Goal: Browse casually: Explore the website without a specific task or goal

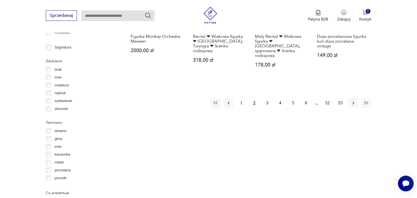
scroll to position [593, 0]
click at [368, 100] on icon "button" at bounding box center [366, 103] width 6 height 6
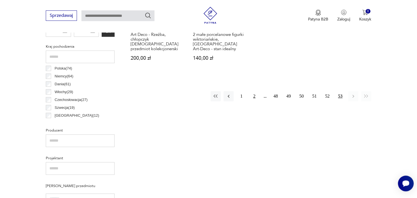
scroll to position [297, 0]
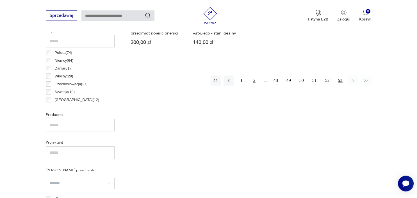
click at [252, 75] on button "2" at bounding box center [254, 80] width 10 height 10
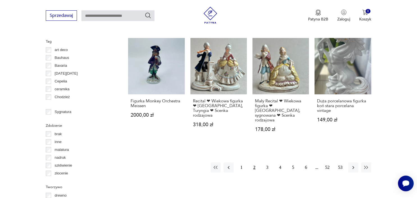
scroll to position [534, 0]
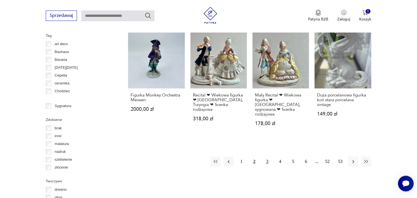
click at [269, 157] on button "3" at bounding box center [267, 162] width 10 height 10
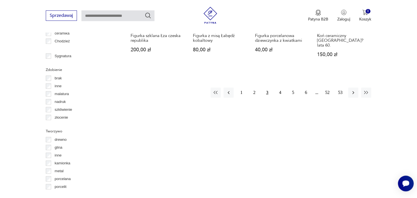
scroll to position [593, 0]
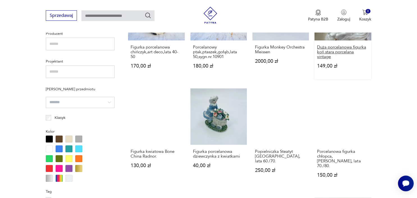
scroll to position [386, 0]
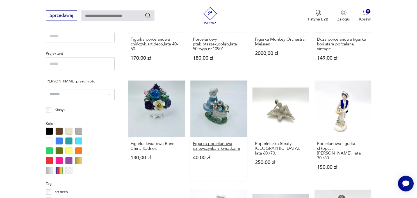
click at [220, 141] on h3 "Figurka porcelanowa dziewczynka z kwiatkami" at bounding box center [218, 146] width 51 height 10
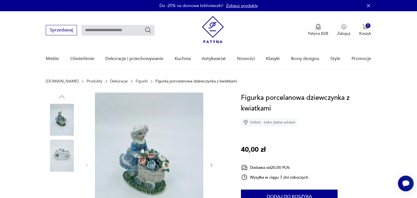
scroll to position [29, 0]
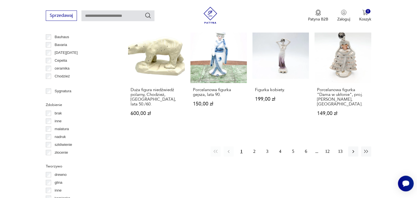
scroll to position [556, 0]
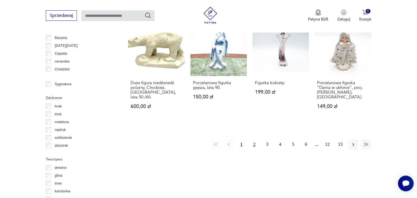
click at [254, 139] on button "2" at bounding box center [254, 144] width 10 height 10
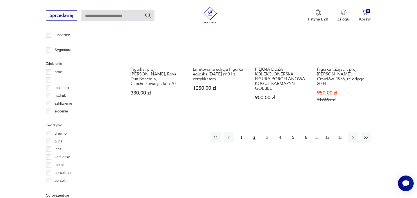
scroll to position [593, 0]
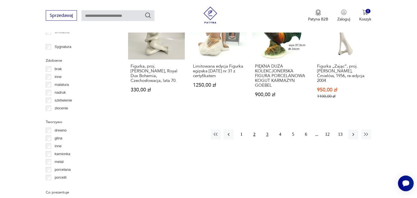
click at [267, 130] on button "3" at bounding box center [267, 135] width 10 height 10
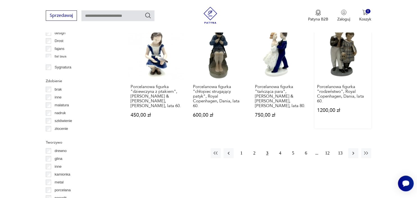
scroll to position [593, 0]
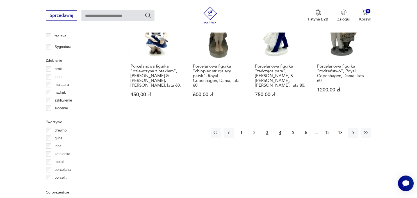
click at [280, 128] on button "4" at bounding box center [280, 133] width 10 height 10
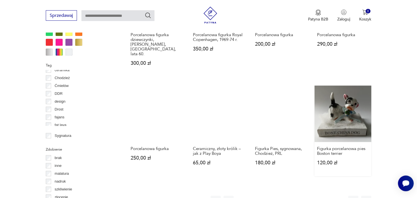
scroll to position [623, 0]
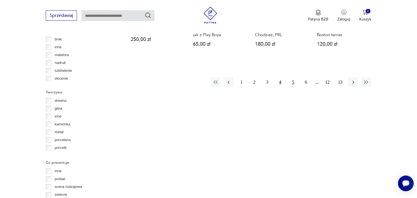
click at [292, 77] on button "5" at bounding box center [293, 82] width 10 height 10
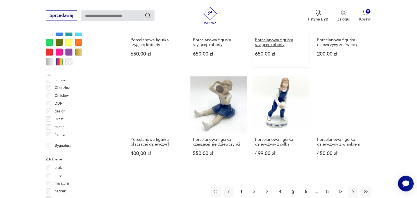
scroll to position [623, 0]
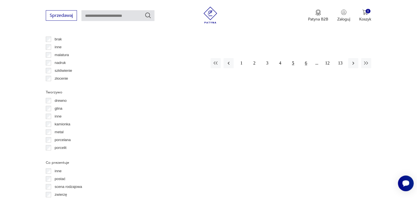
click at [306, 58] on button "6" at bounding box center [306, 63] width 10 height 10
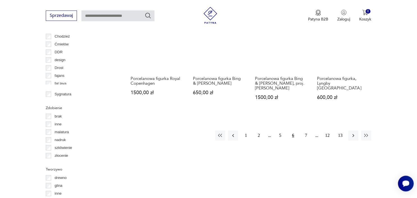
scroll to position [564, 0]
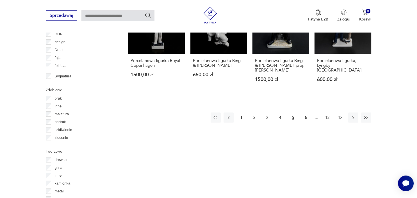
scroll to position [623, 0]
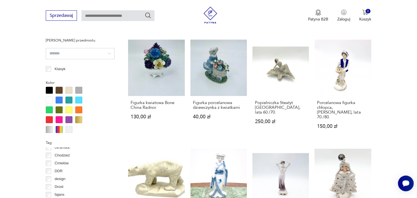
scroll to position [504, 0]
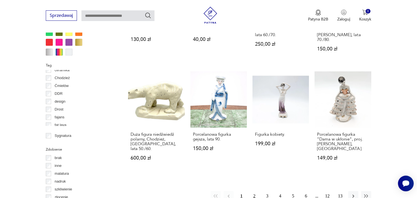
click at [255, 191] on button "2" at bounding box center [254, 196] width 10 height 10
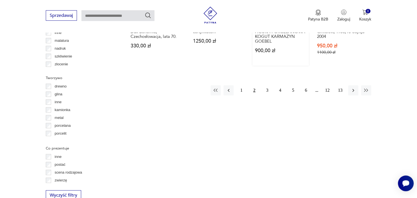
scroll to position [653, 0]
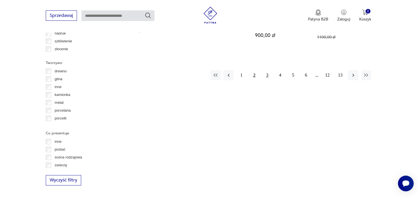
click at [268, 70] on button "3" at bounding box center [267, 75] width 10 height 10
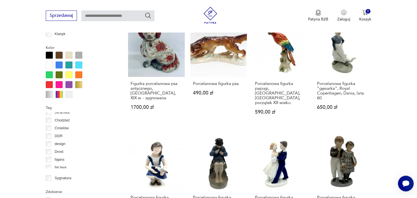
scroll to position [534, 0]
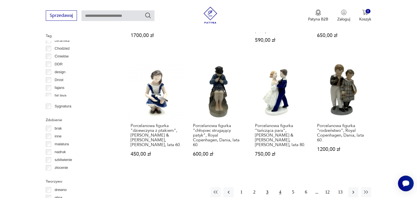
click at [279, 187] on button "4" at bounding box center [280, 192] width 10 height 10
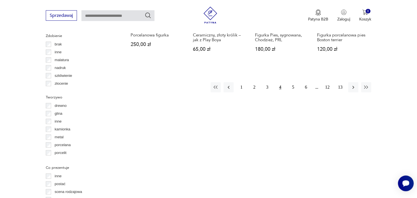
scroll to position [623, 0]
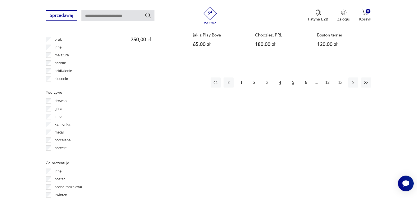
click at [293, 77] on button "5" at bounding box center [293, 82] width 10 height 10
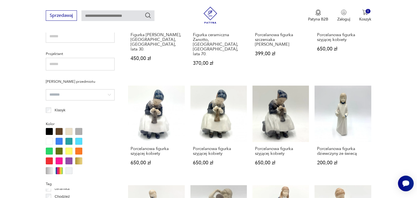
scroll to position [475, 0]
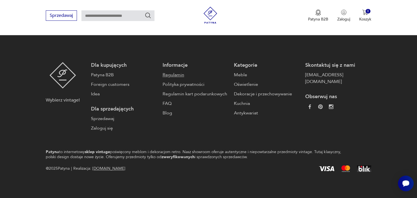
scroll to position [741, 0]
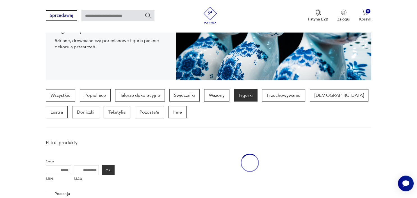
scroll to position [43, 0]
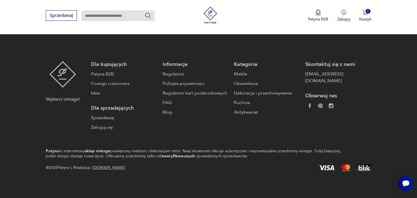
scroll to position [43, 0]
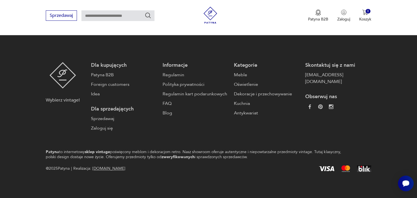
scroll to position [504, 0]
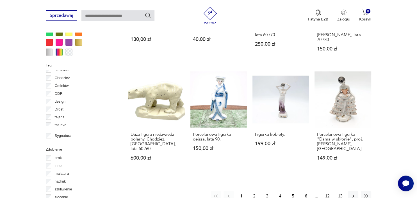
scroll to position [168, 0]
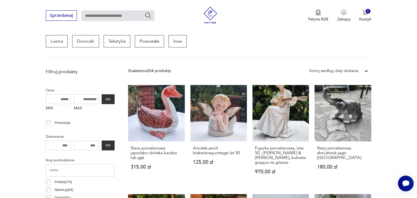
scroll to position [504, 0]
